Goal: Task Accomplishment & Management: Use online tool/utility

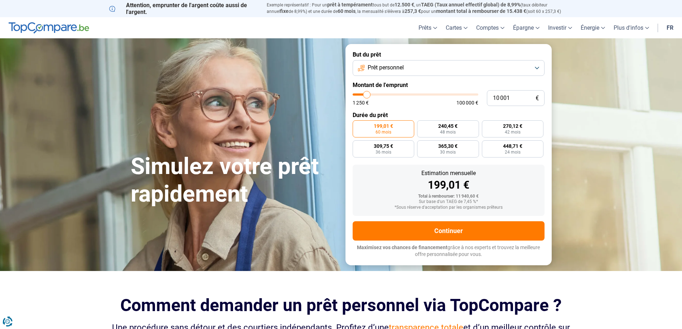
click at [538, 67] on button "Prêt personnel" at bounding box center [448, 68] width 192 height 16
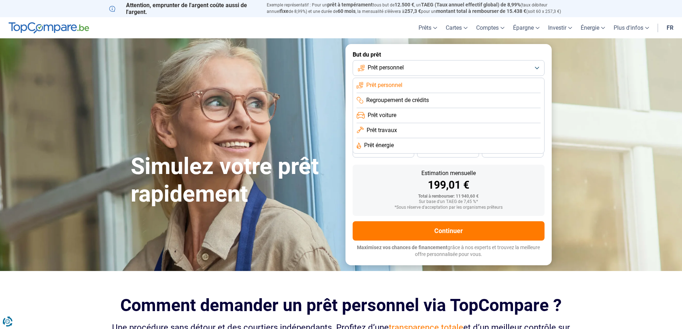
click at [400, 88] on span "Prêt personnel" at bounding box center [384, 85] width 36 height 8
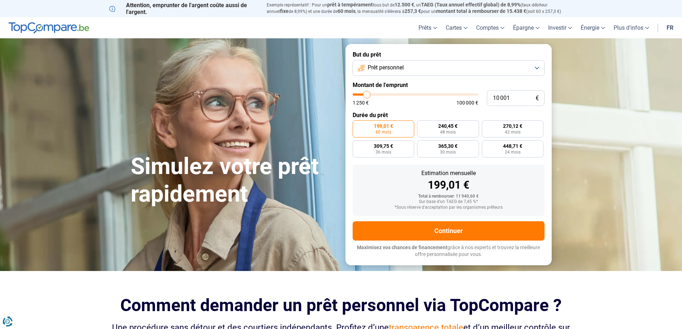
type input "61 250"
type input "61250"
click at [428, 94] on input "range" at bounding box center [415, 94] width 126 height 2
radio input "false"
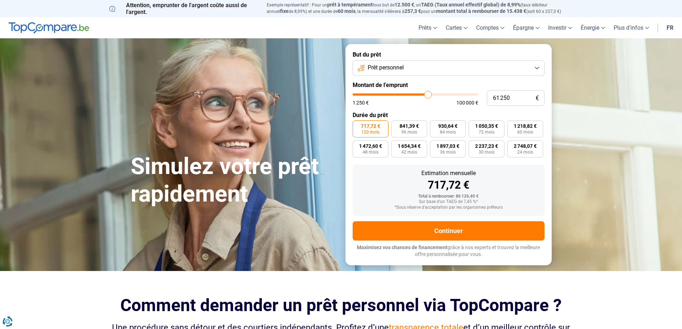
type input "51 500"
type input "51500"
click at [416, 94] on input "range" at bounding box center [415, 94] width 126 height 2
type input "41 000"
type input "41000"
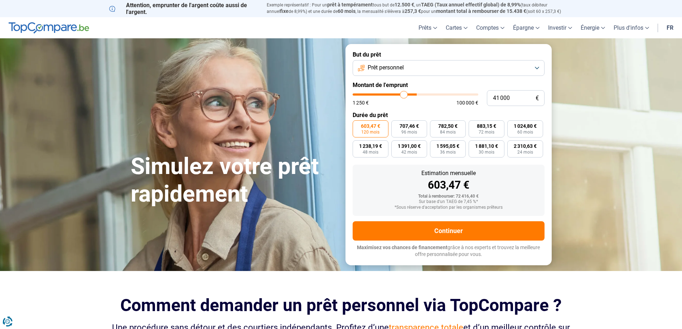
click at [404, 93] on input "range" at bounding box center [415, 94] width 126 height 2
type input "37 500"
type input "37500"
type input "35 750"
type input "35250"
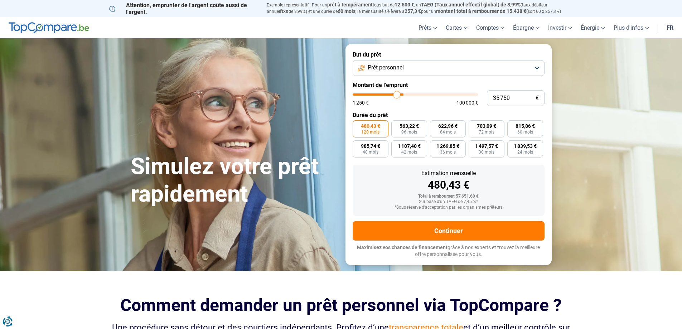
click at [397, 93] on input "range" at bounding box center [415, 94] width 126 height 2
type input "36 250"
type input "36250"
type input "36 500"
type input "36500"
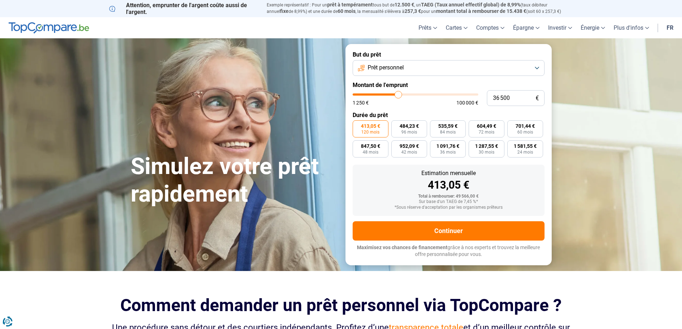
type input "36 750"
type input "36750"
type input "37 000"
type input "37000"
type input "37 250"
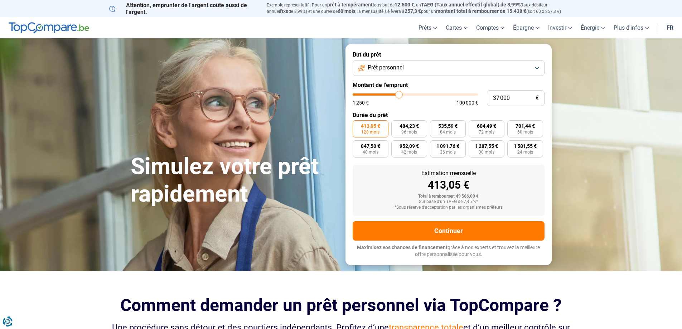
type input "37250"
type input "37 750"
type input "37750"
type input "38 000"
type input "38000"
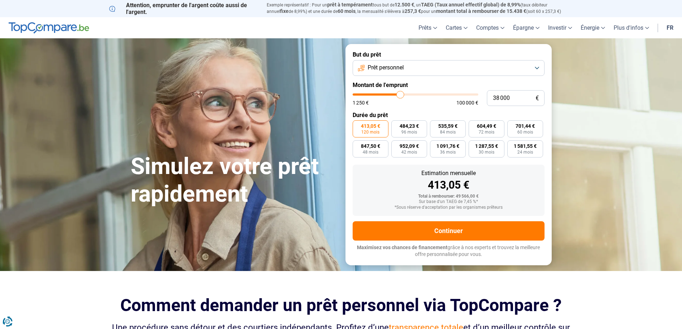
type input "38 250"
type input "38250"
type input "38 500"
type input "38500"
type input "38 750"
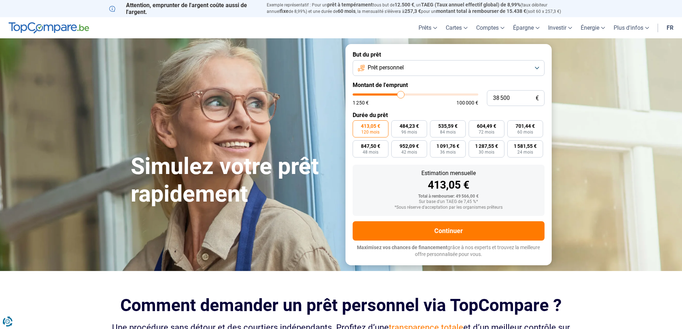
type input "38750"
type input "39 250"
type input "39250"
type input "39 500"
type input "39500"
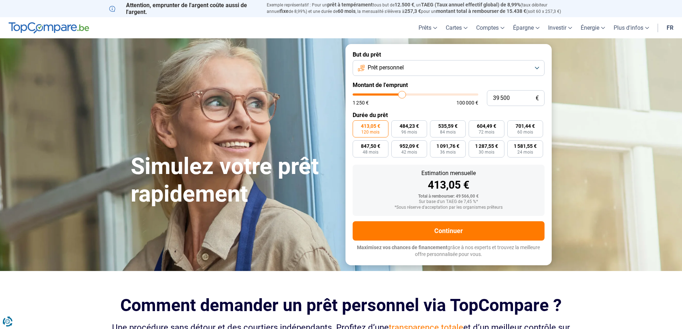
type input "39 750"
type input "39750"
type input "40 000"
type input "40000"
type input "40 250"
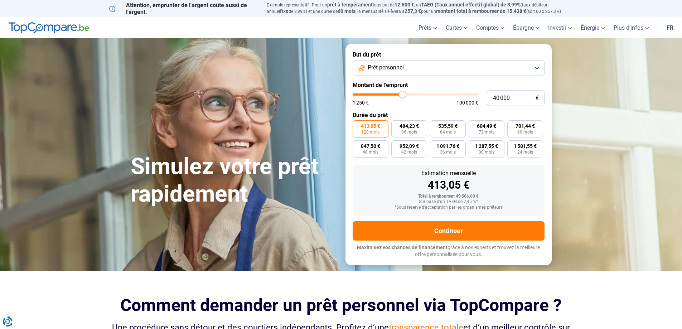
type input "40250"
type input "41 000"
type input "41000"
type input "41 500"
type input "41500"
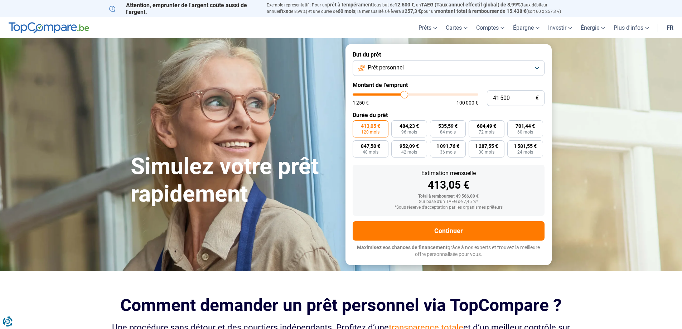
type input "42 000"
type input "42000"
type input "41 500"
type input "41500"
type input "41 250"
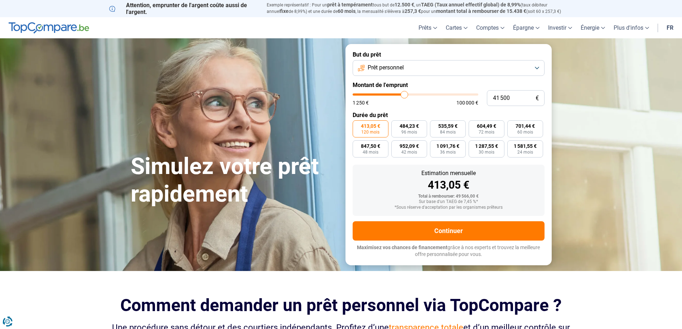
type input "41250"
type input "40 250"
type input "40250"
type input "39 500"
type input "39500"
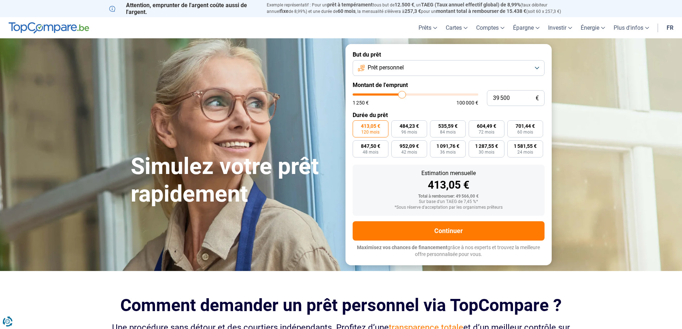
type input "38 250"
type input "38250"
type input "36 750"
type input "36750"
type input "36 250"
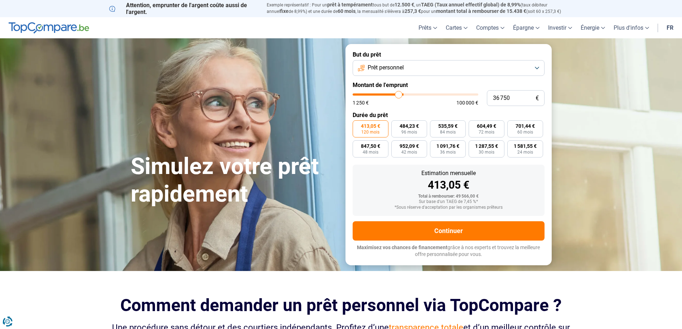
type input "36250"
type input "36 500"
type input "36500"
type input "37 000"
type input "37000"
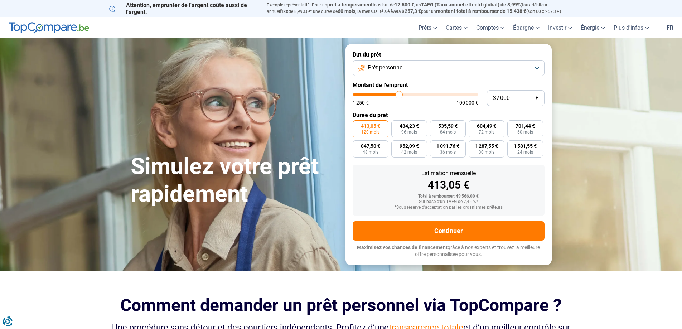
type input "37 750"
type input "37750"
type input "38 000"
type input "38000"
type input "38 250"
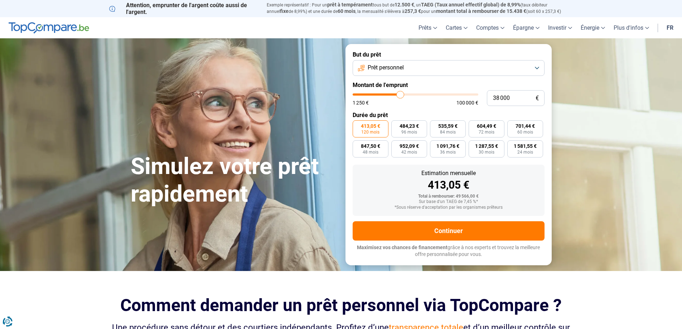
type input "38250"
type input "38 500"
type input "38500"
type input "38 750"
type input "38750"
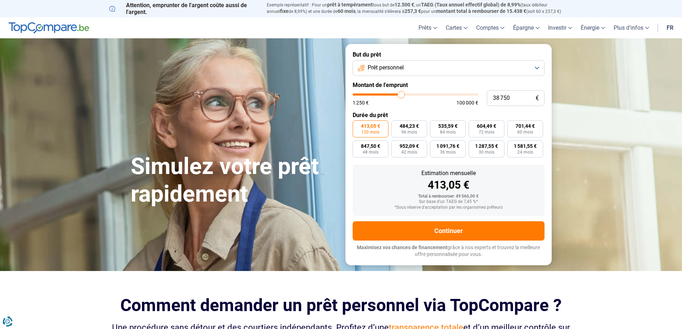
type input "39 500"
type input "39500"
type input "39 750"
type input "39750"
type input "40 000"
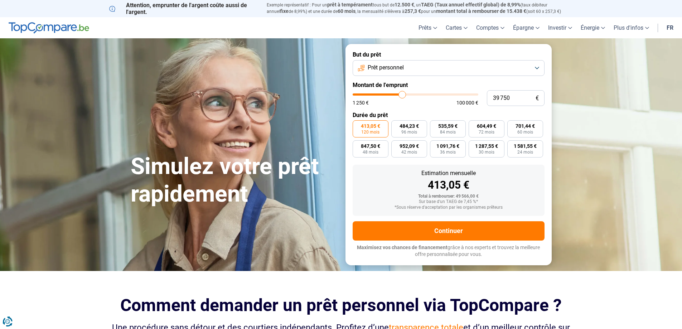
type input "40000"
type input "40 250"
type input "40250"
type input "40 750"
drag, startPoint x: 398, startPoint y: 93, endPoint x: 403, endPoint y: 92, distance: 5.9
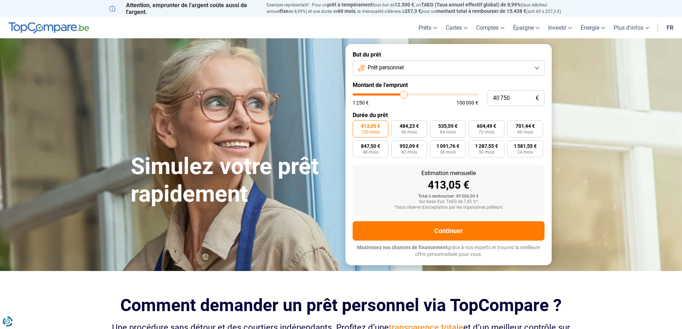
type input "40750"
click at [403, 93] on input "range" at bounding box center [415, 94] width 126 height 2
click at [536, 70] on button "Prêt personnel" at bounding box center [448, 68] width 192 height 16
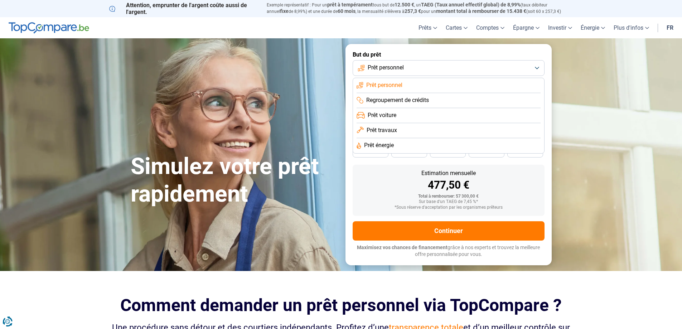
click at [581, 69] on section "Simulez votre prêt rapidement Simulez votre prêt rapidement But du prêt Prêt pe…" at bounding box center [341, 154] width 682 height 232
